Goal: Information Seeking & Learning: Compare options

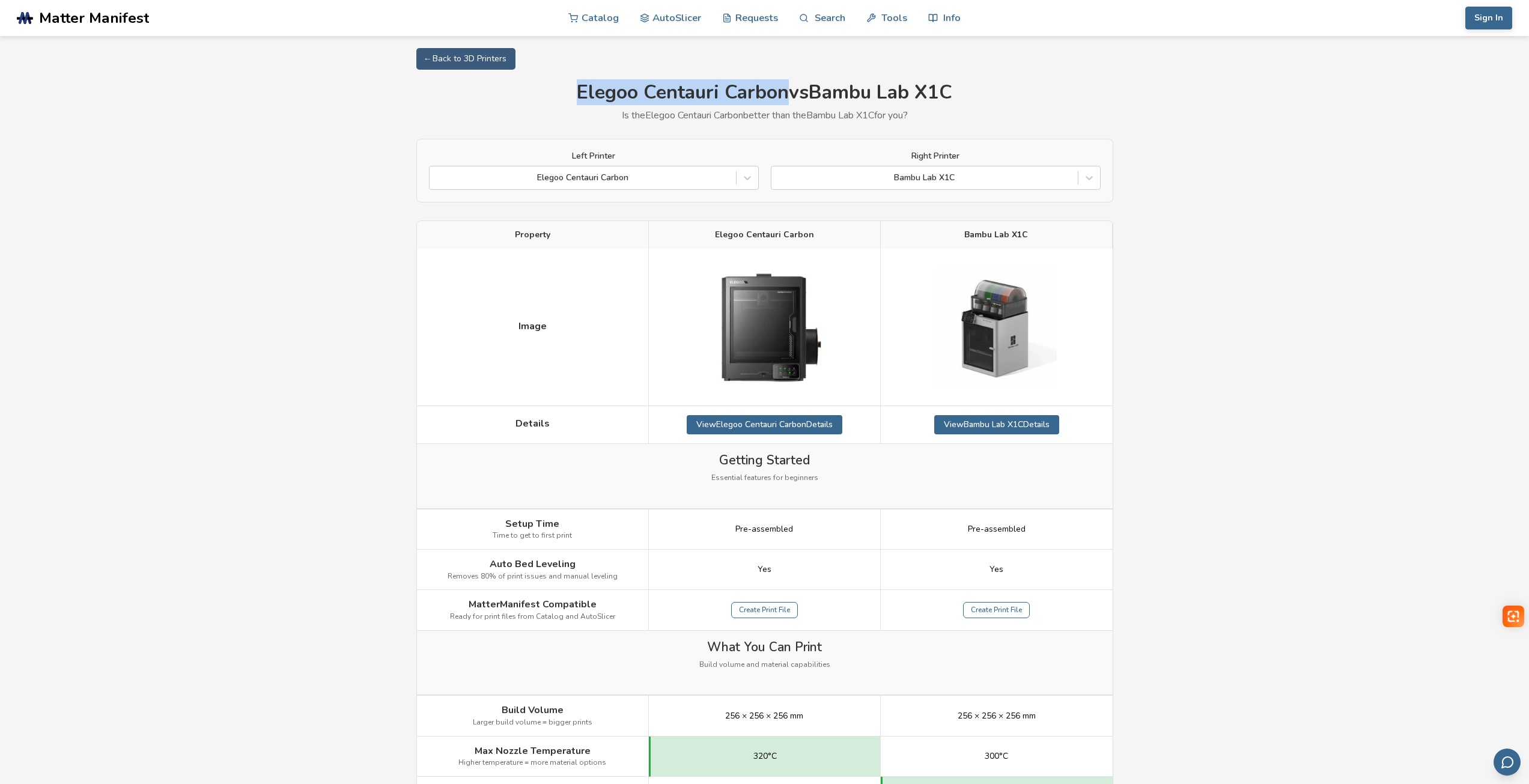
drag, startPoint x: 570, startPoint y: 86, endPoint x: 782, endPoint y: 101, distance: 212.5
click at [782, 101] on h1 "Elegoo Centauri Carbon vs Bambu Lab X1C" at bounding box center [764, 92] width 697 height 22
click at [749, 180] on icon at bounding box center [747, 178] width 12 height 12
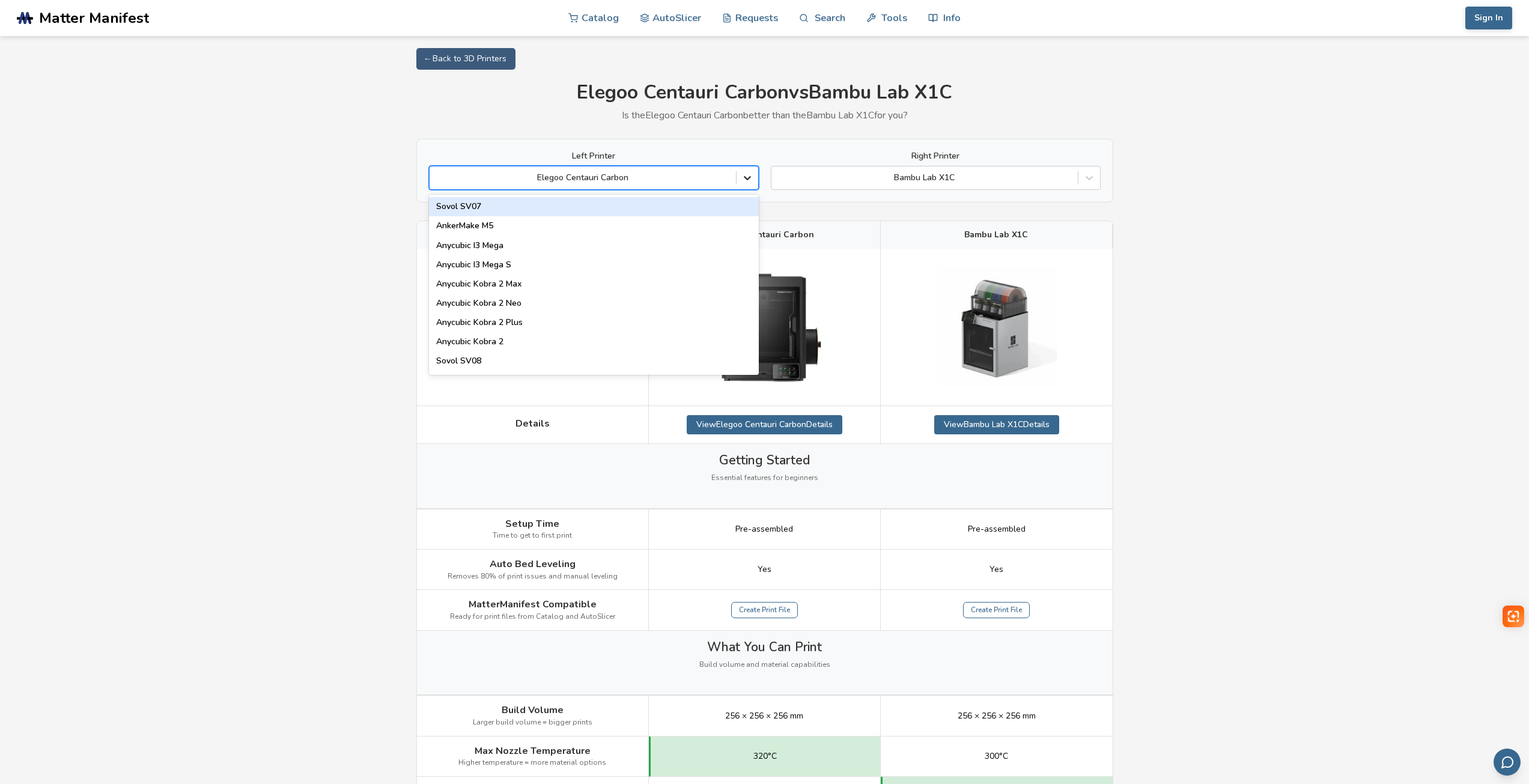
click at [749, 180] on icon at bounding box center [747, 178] width 12 height 12
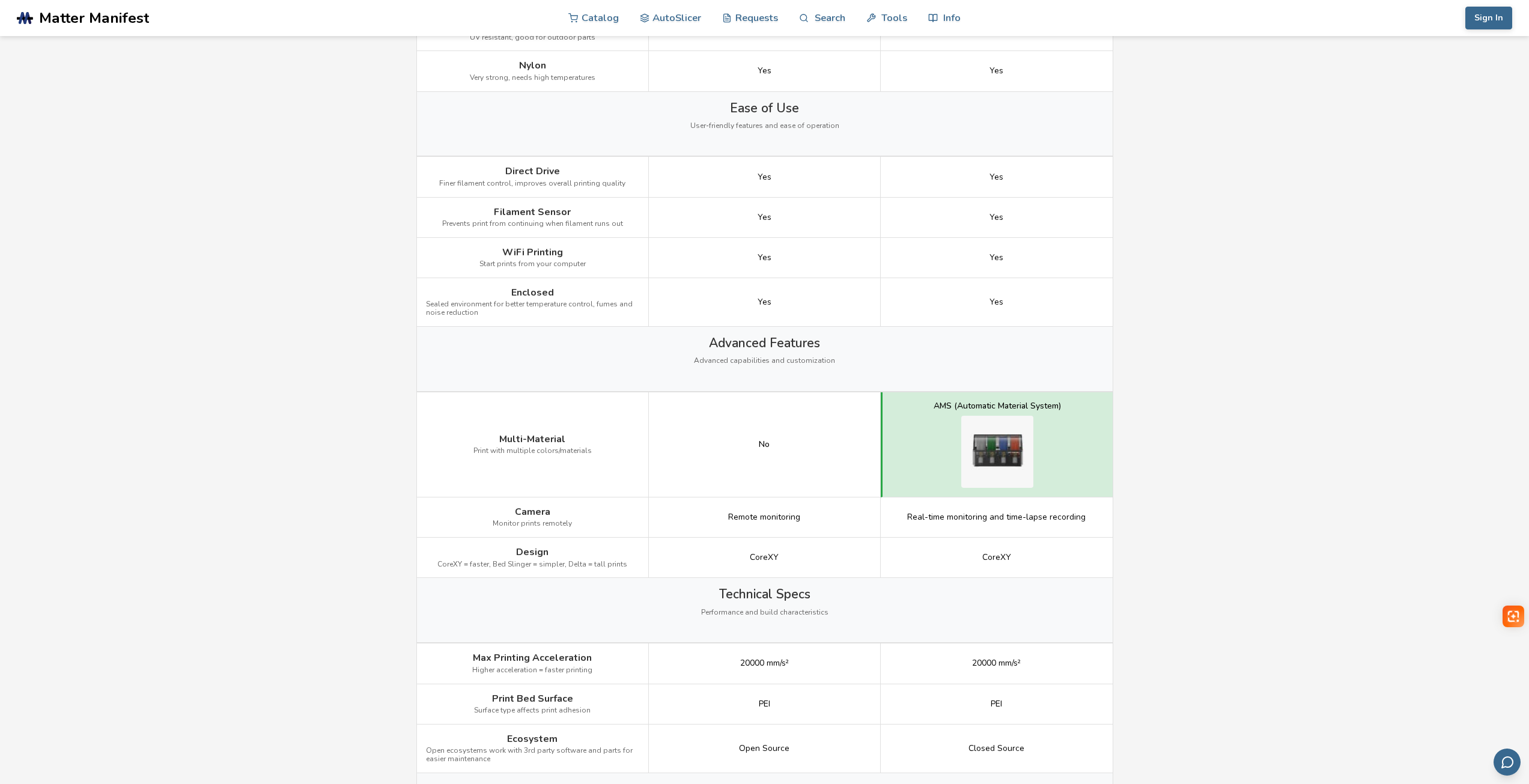
scroll to position [1081, 0]
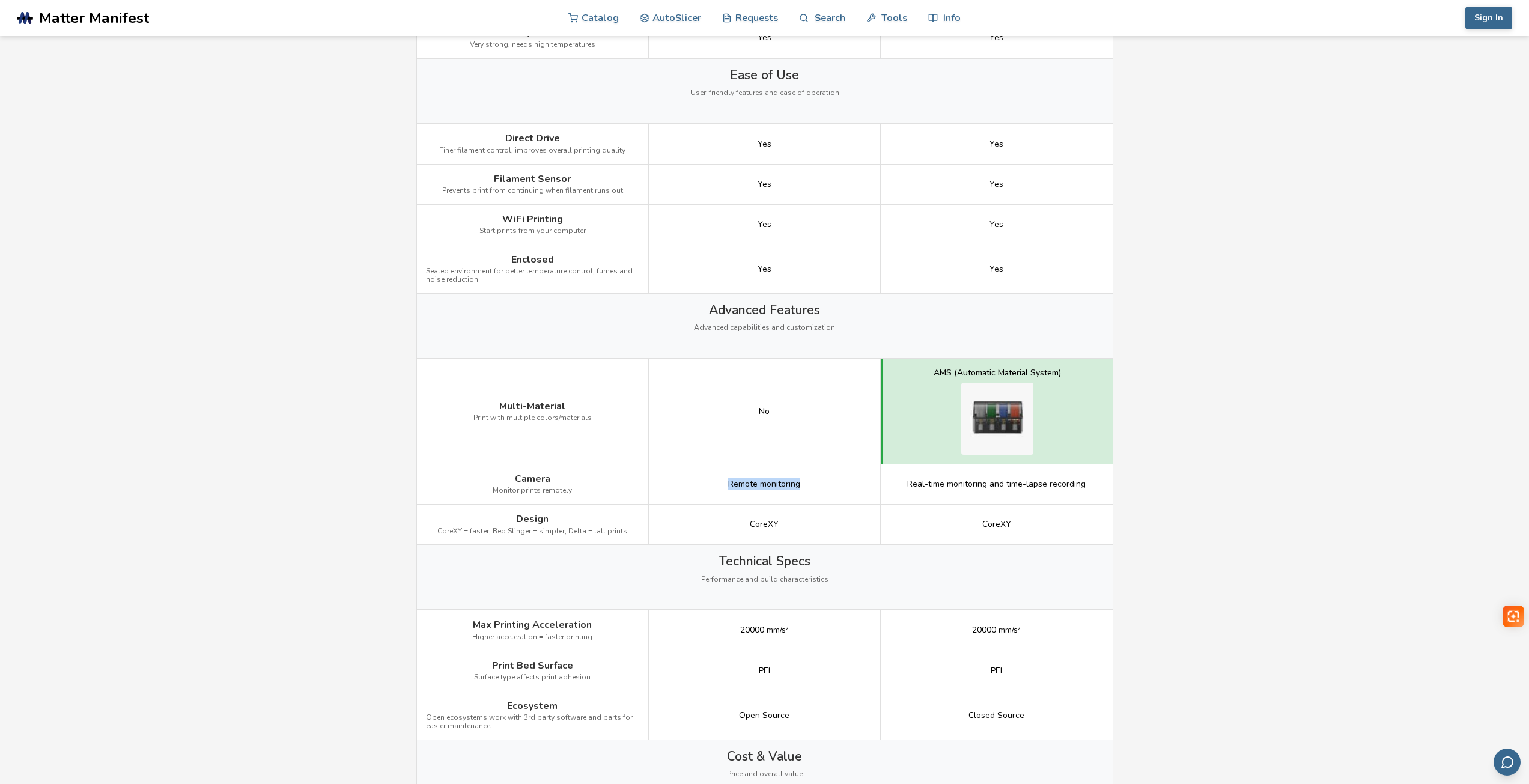
drag, startPoint x: 730, startPoint y: 485, endPoint x: 806, endPoint y: 489, distance: 76.1
click at [806, 489] on div "Remote monitoring" at bounding box center [764, 484] width 232 height 40
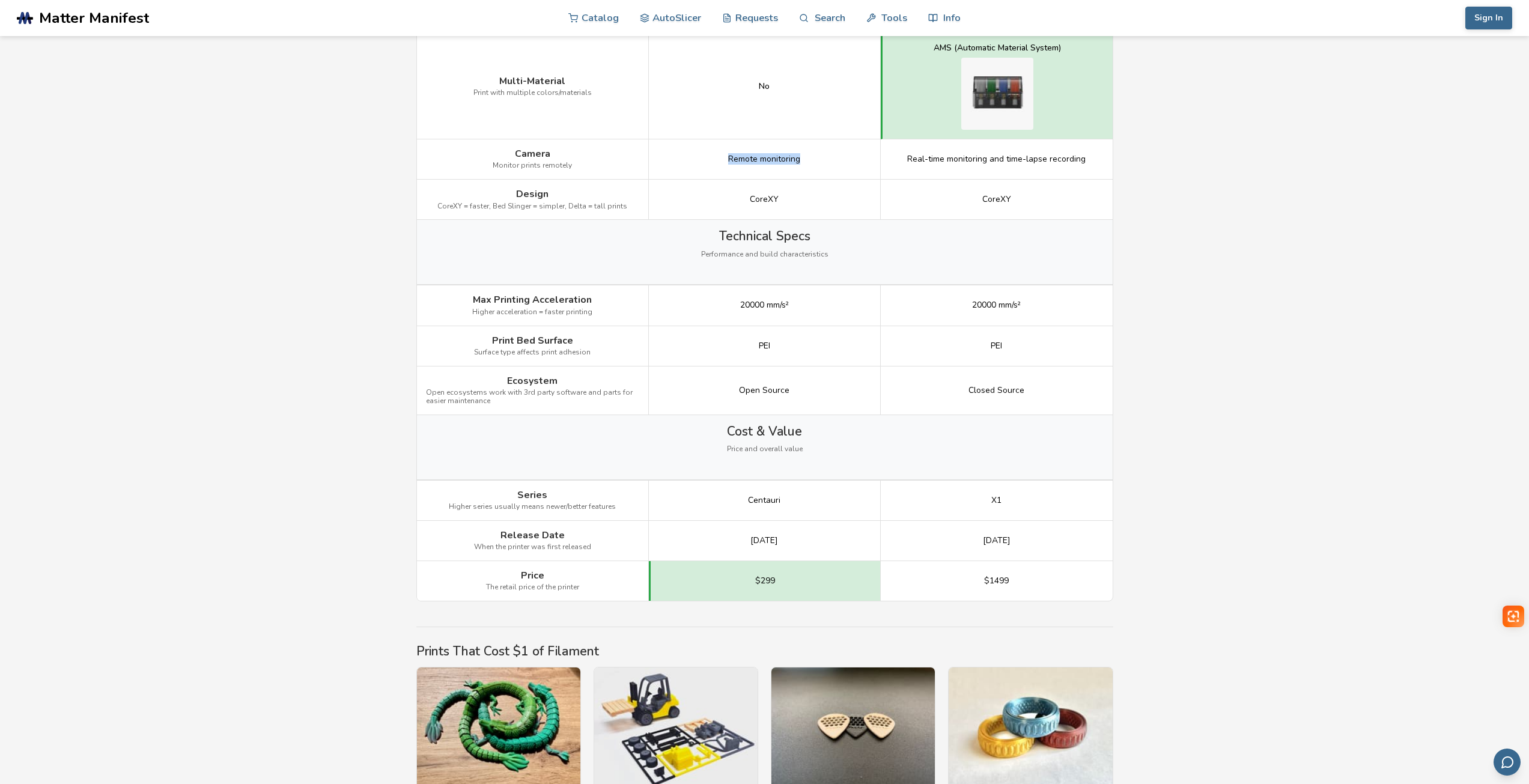
scroll to position [1441, 0]
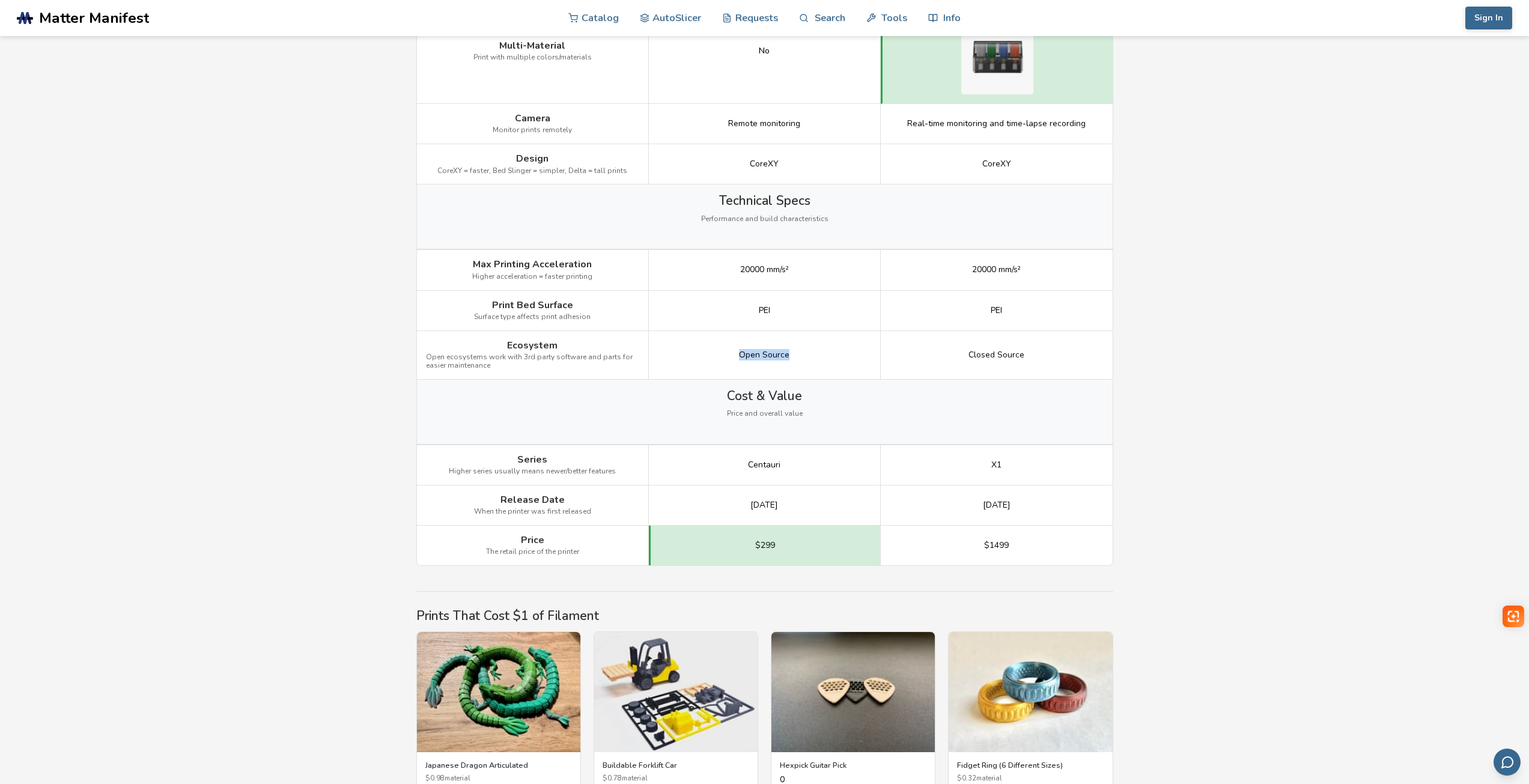
drag, startPoint x: 741, startPoint y: 353, endPoint x: 806, endPoint y: 354, distance: 65.0
click at [806, 354] on div "Open Source" at bounding box center [764, 355] width 232 height 49
click at [801, 359] on div "Open Source" at bounding box center [764, 355] width 232 height 49
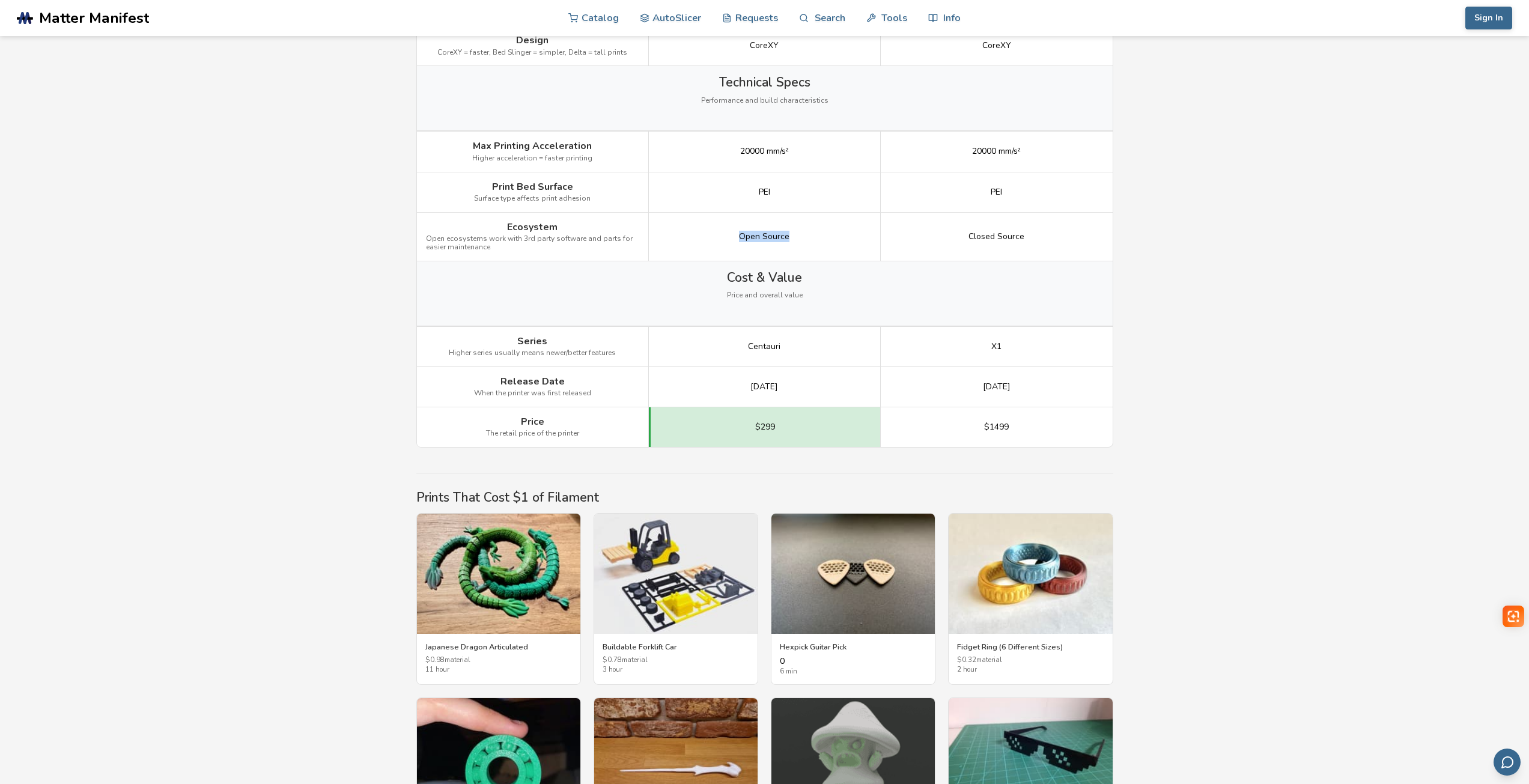
scroll to position [1561, 0]
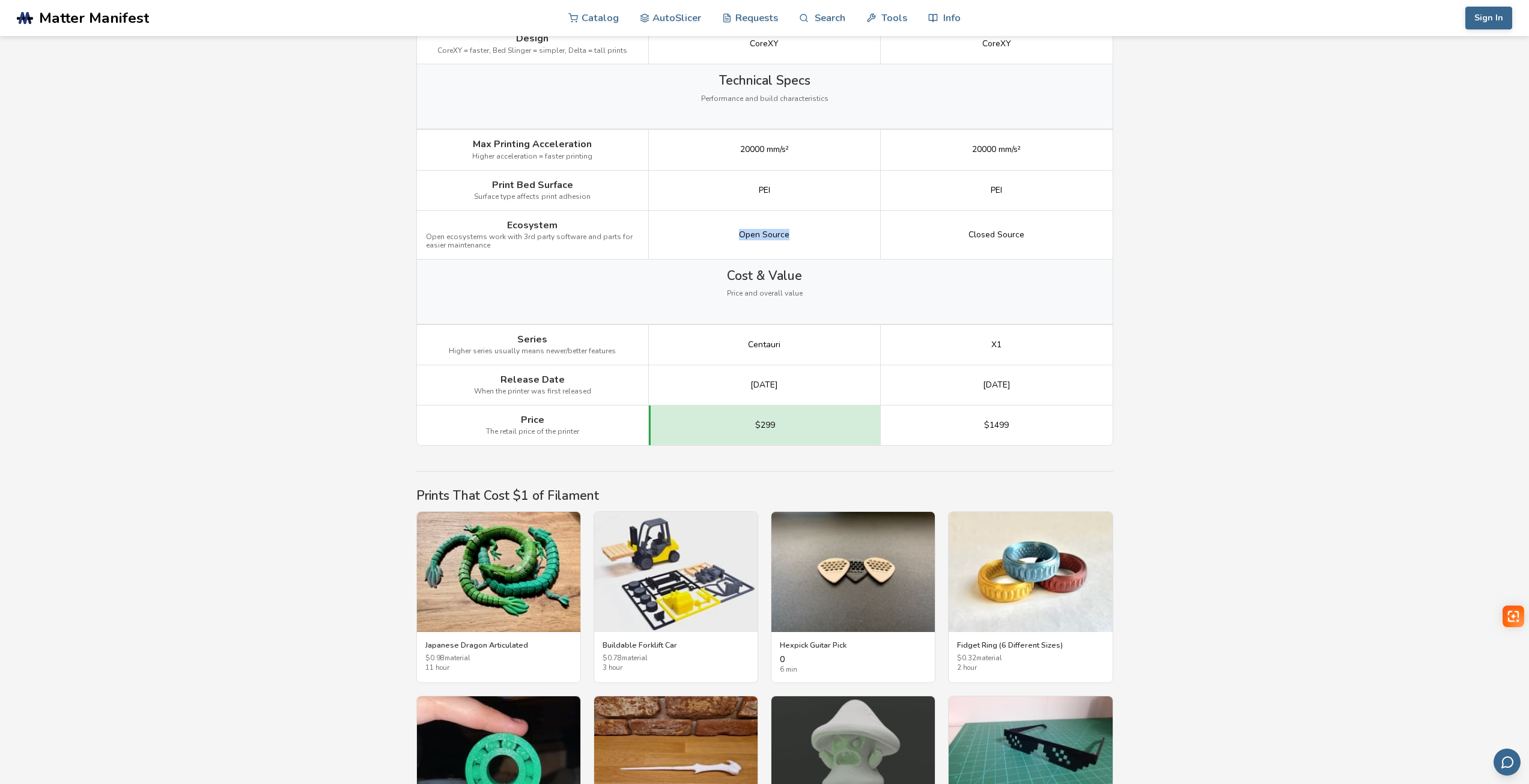
drag, startPoint x: 736, startPoint y: 388, endPoint x: 806, endPoint y: 388, distance: 70.0
click at [805, 388] on div "[DATE]" at bounding box center [764, 385] width 232 height 40
click at [812, 388] on div "[DATE]" at bounding box center [764, 385] width 232 height 40
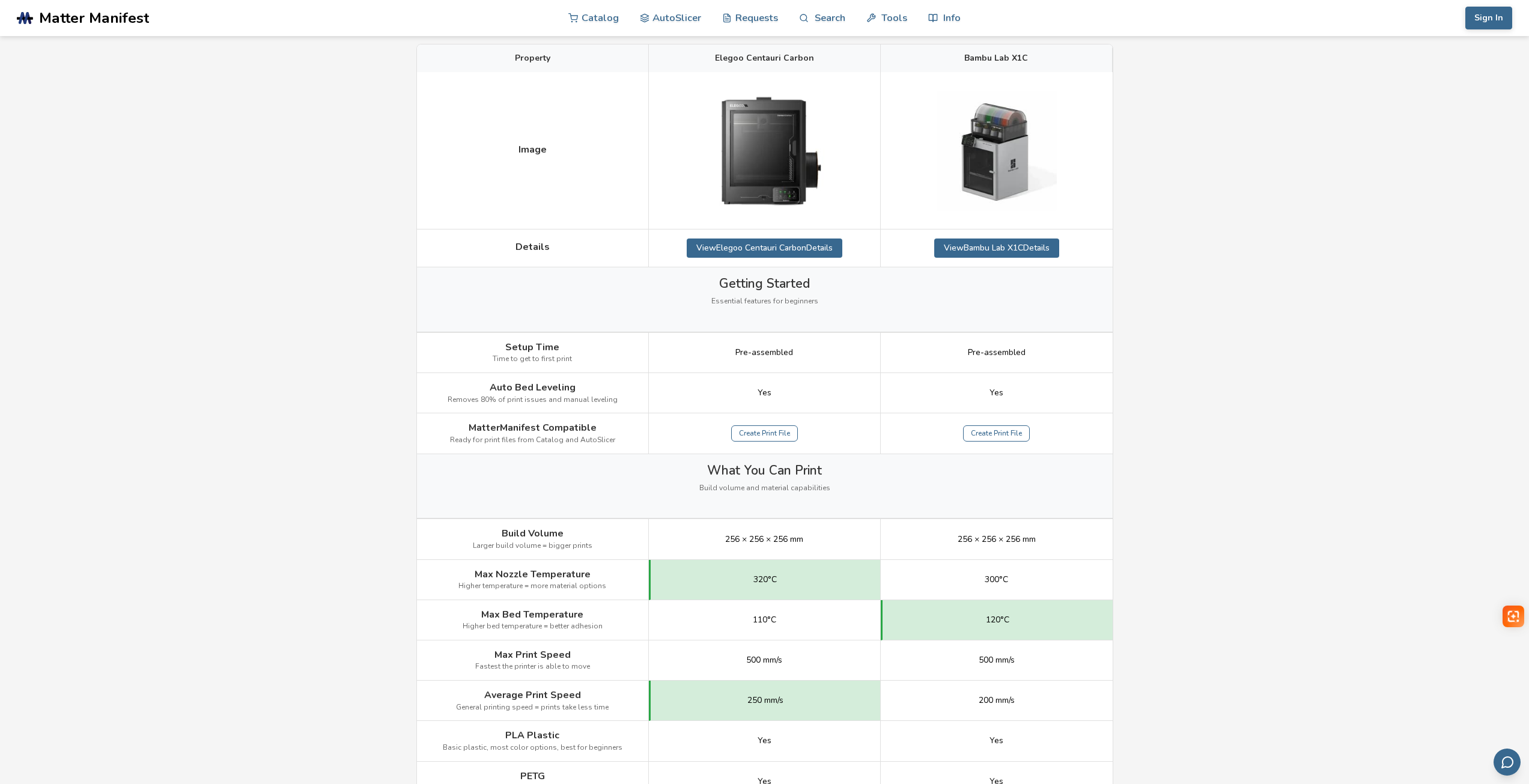
scroll to position [0, 0]
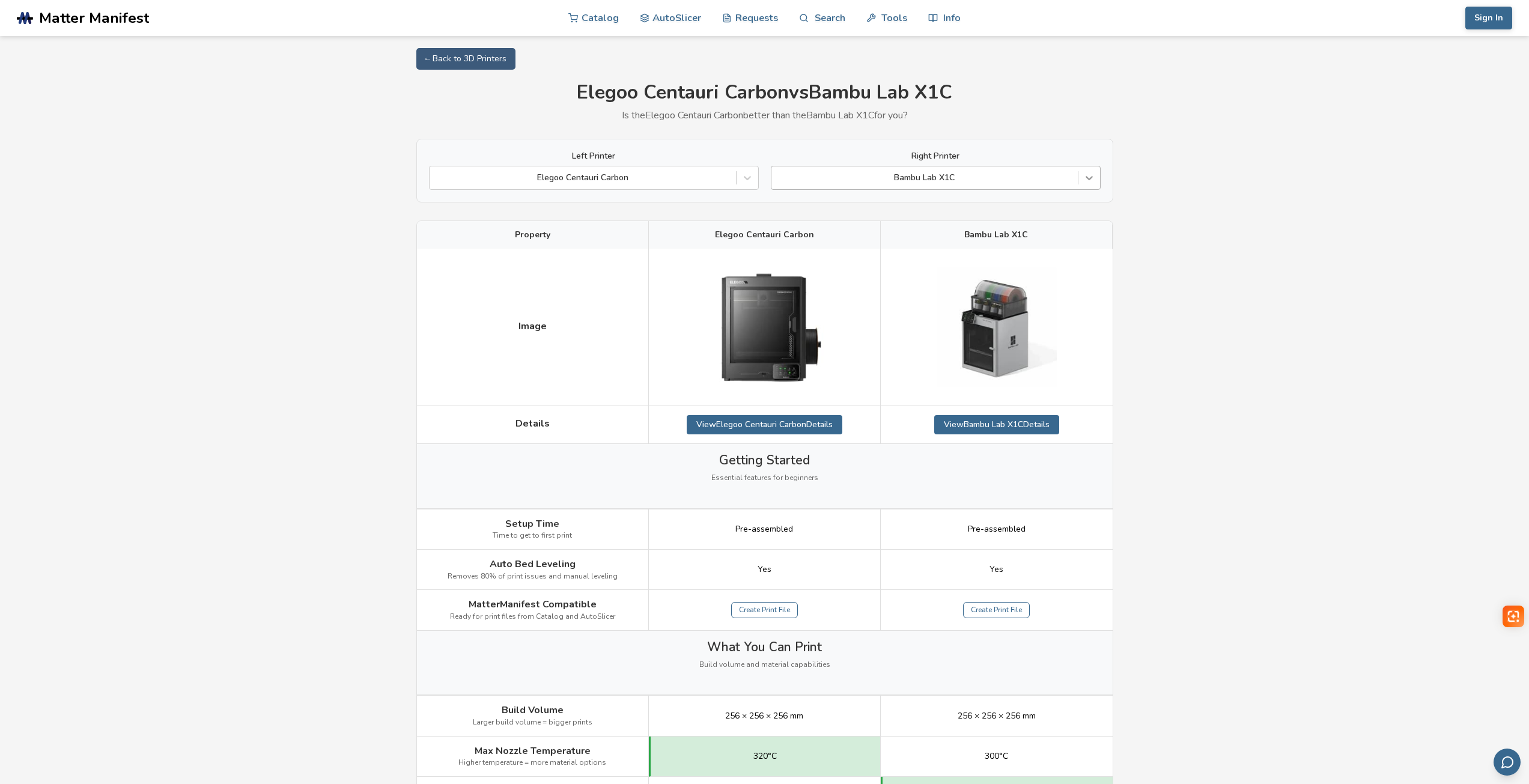
click at [1084, 179] on icon at bounding box center [1089, 178] width 12 height 12
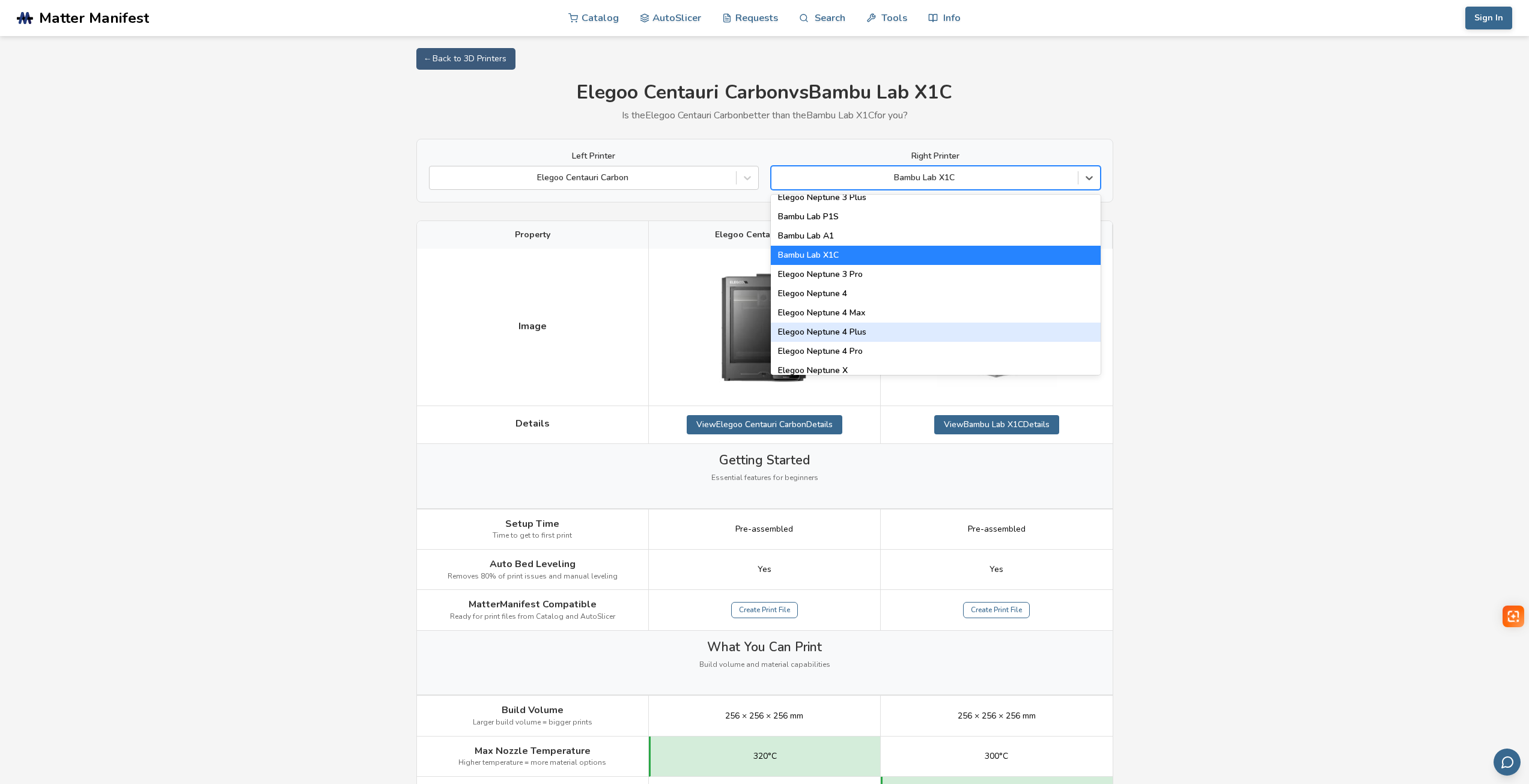
scroll to position [841, 0]
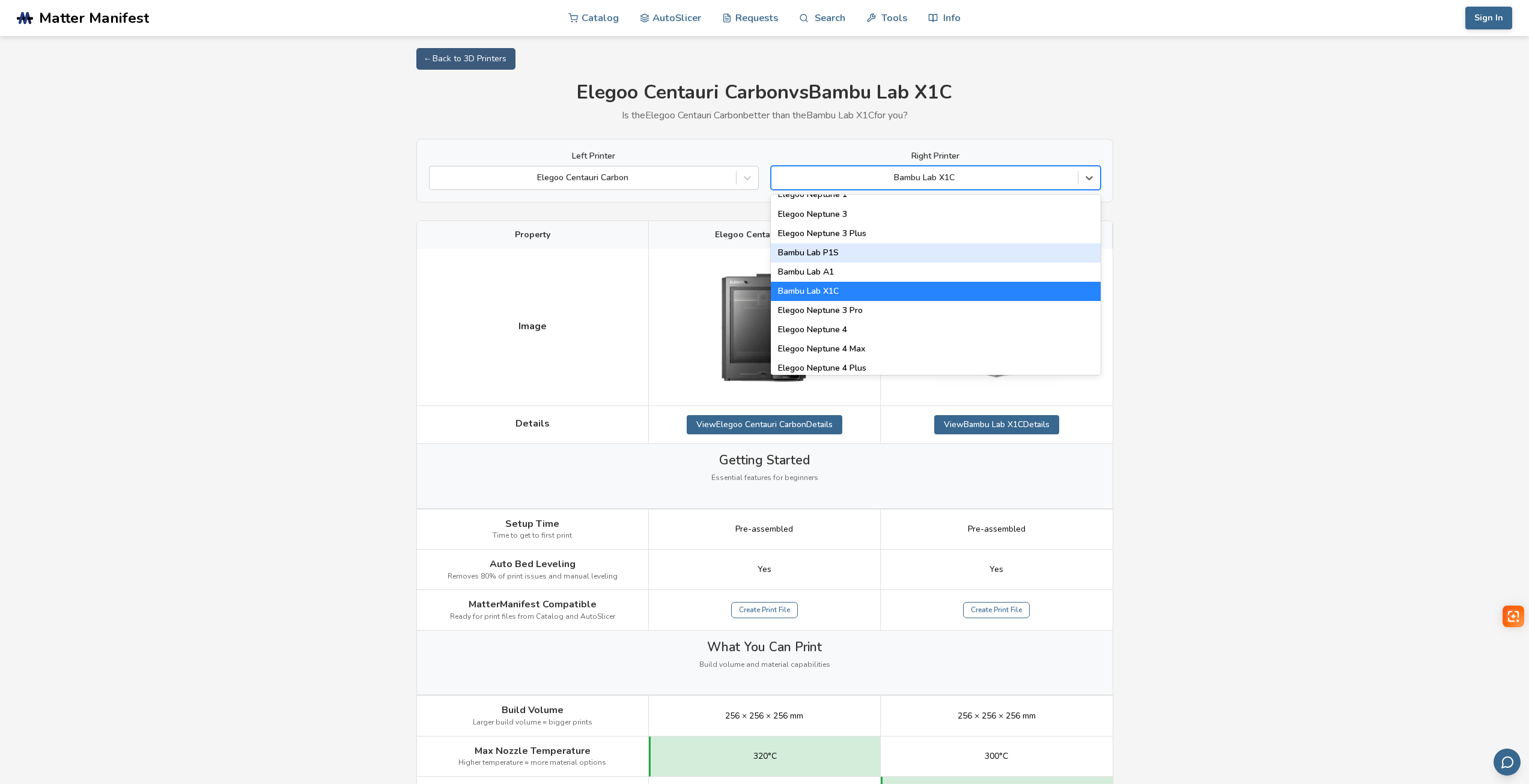
click at [849, 252] on div "Bambu Lab P1S" at bounding box center [936, 253] width 330 height 19
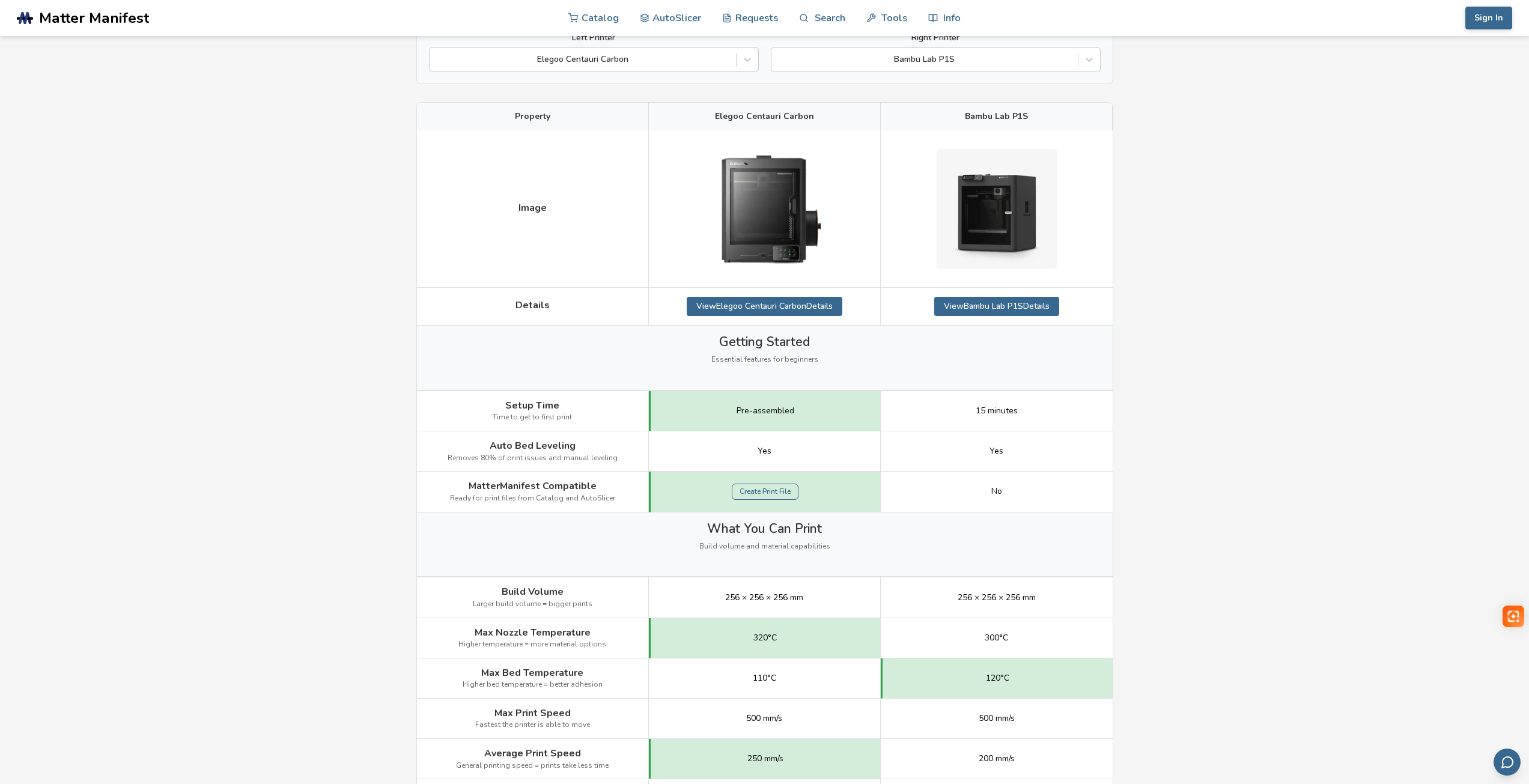
scroll to position [120, 0]
drag, startPoint x: 757, startPoint y: 409, endPoint x: 799, endPoint y: 409, distance: 42.0
click at [799, 409] on div "Pre-assembled" at bounding box center [764, 409] width 232 height 40
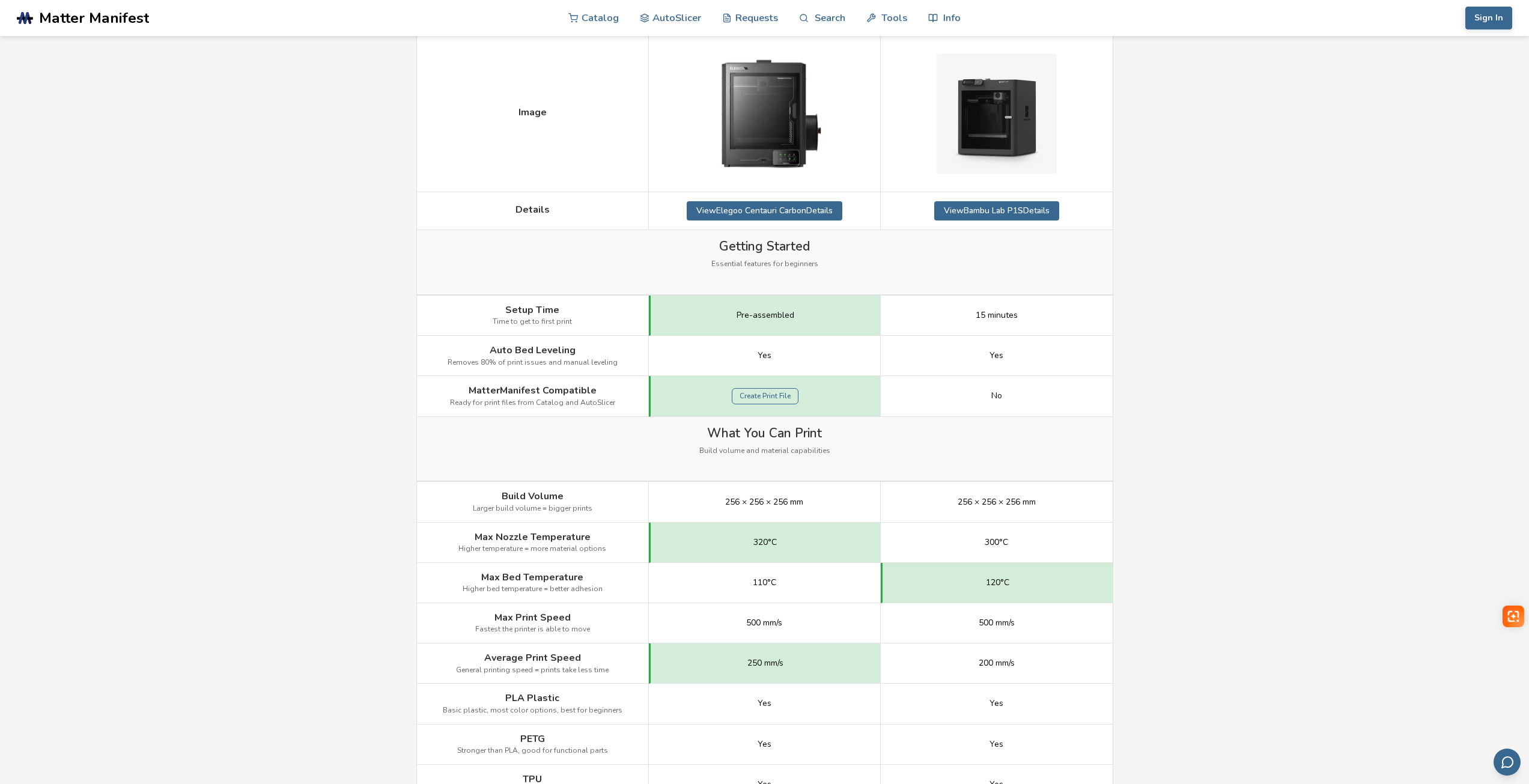
scroll to position [240, 0]
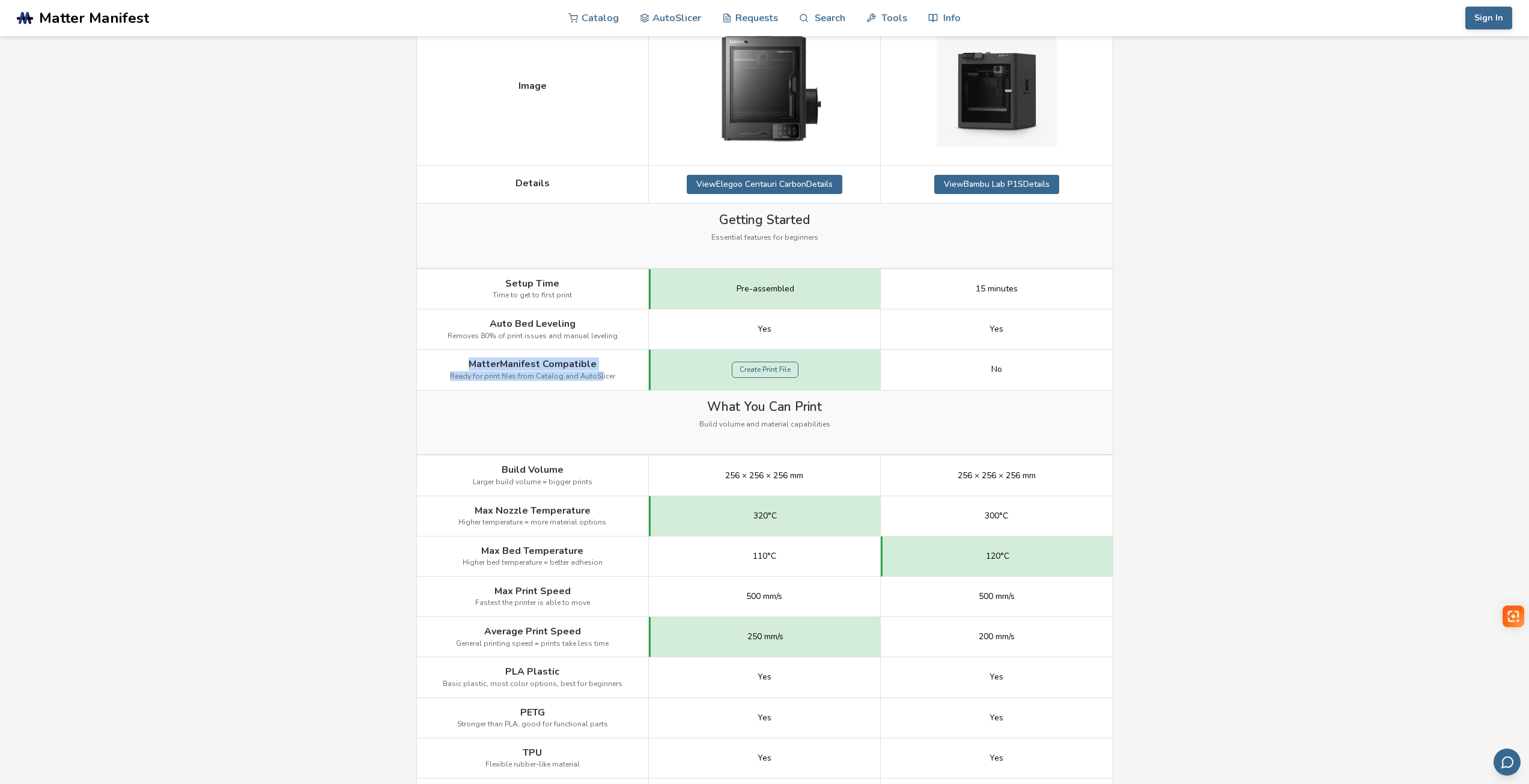
drag, startPoint x: 469, startPoint y: 364, endPoint x: 599, endPoint y: 366, distance: 130.0
click at [599, 366] on div "MatterManifest Compatible Ready for print files from Catalog and AutoSlicer" at bounding box center [533, 369] width 232 height 40
drag, startPoint x: 559, startPoint y: 370, endPoint x: 490, endPoint y: 368, distance: 69.0
click at [490, 368] on span "MatterManifest Compatible" at bounding box center [532, 364] width 128 height 11
drag, startPoint x: 471, startPoint y: 364, endPoint x: 615, endPoint y: 382, distance: 145.1
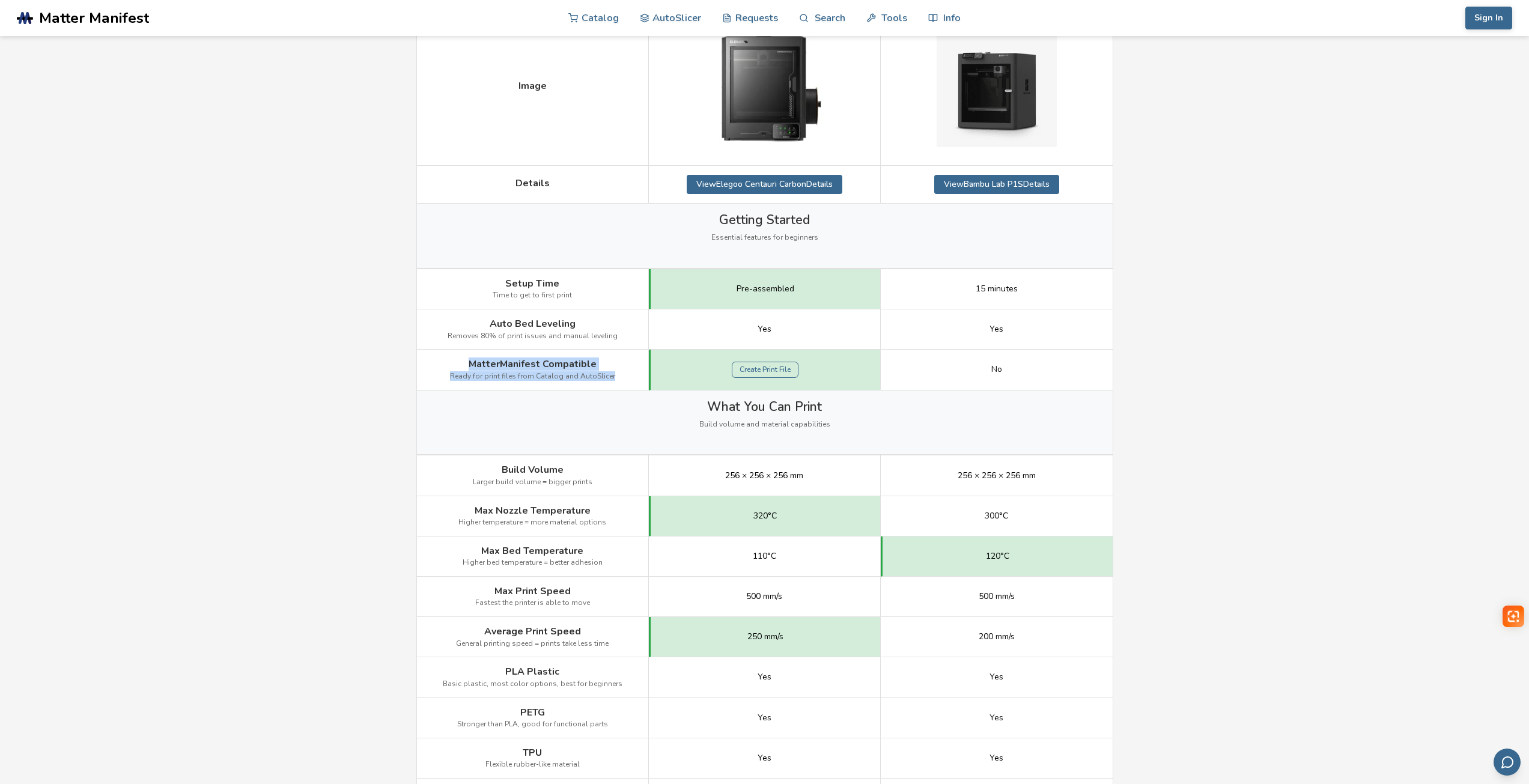
click at [615, 382] on div "MatterManifest Compatible Ready for print files from Catalog and AutoSlicer" at bounding box center [533, 369] width 232 height 40
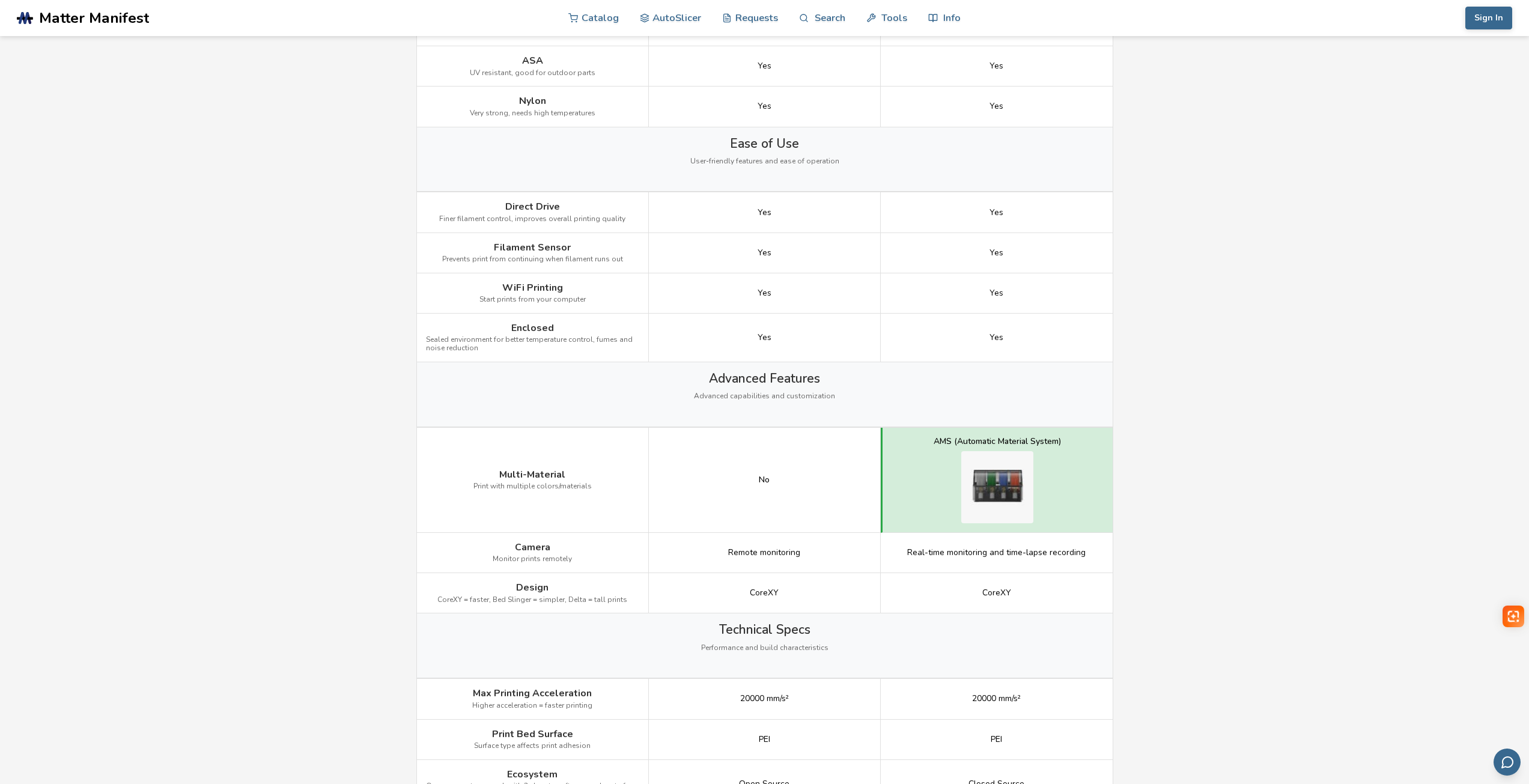
scroll to position [1021, 0]
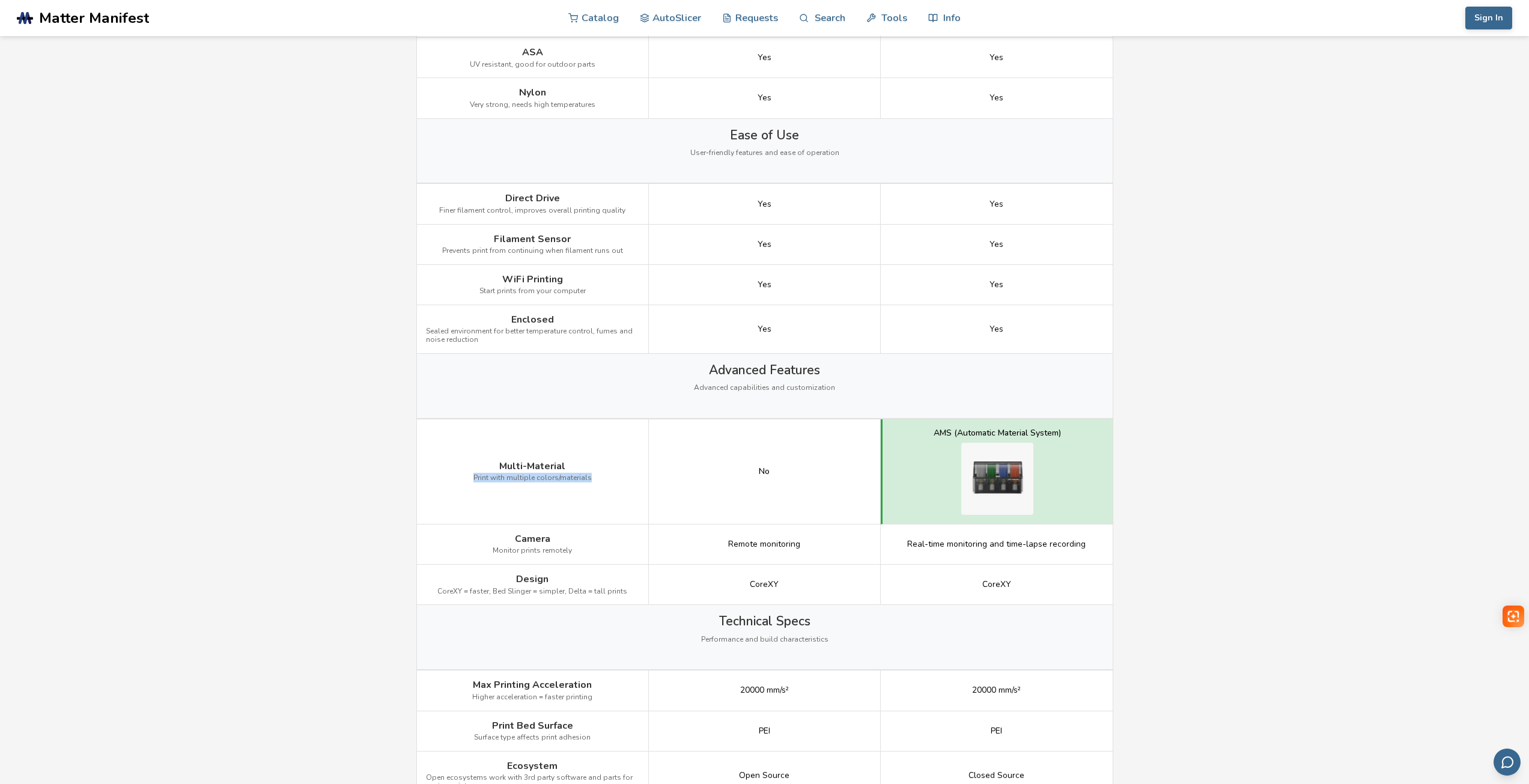
drag, startPoint x: 476, startPoint y: 478, endPoint x: 595, endPoint y: 481, distance: 119.0
click at [595, 481] on div "Multi-Material Print with multiple colors/materials" at bounding box center [533, 471] width 232 height 105
click at [1217, 273] on main "← Back to 3D Printers Elegoo Centauri Carbon vs Bambu Lab P1S Is the Elegoo Cen…" at bounding box center [764, 299] width 1529 height 2640
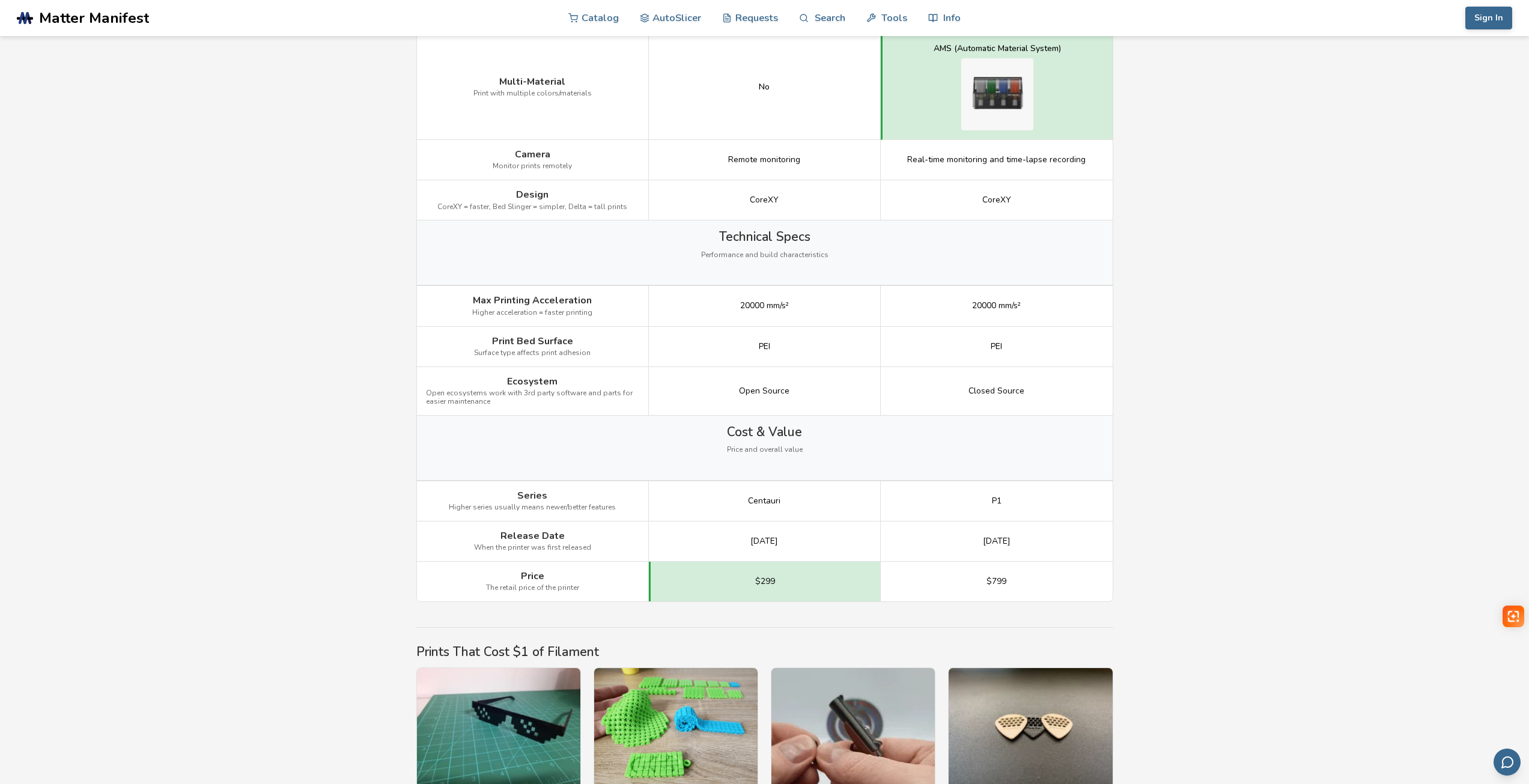
scroll to position [1336, 0]
